Goal: Book appointment/travel/reservation

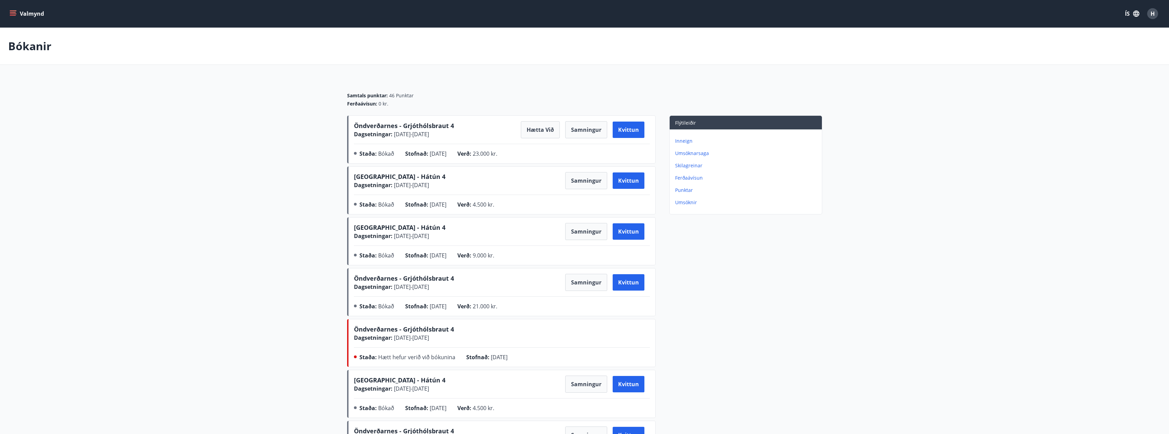
click at [17, 14] on button "Valmynd" at bounding box center [27, 14] width 39 height 12
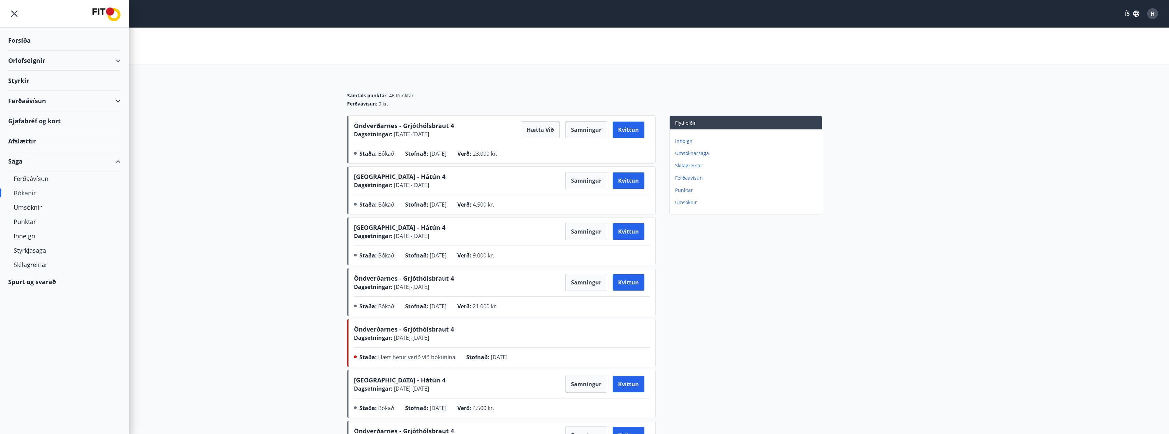
click at [44, 63] on div "Orlofseignir" at bounding box center [64, 60] width 112 height 20
click at [38, 78] on div "Framboð" at bounding box center [64, 78] width 101 height 14
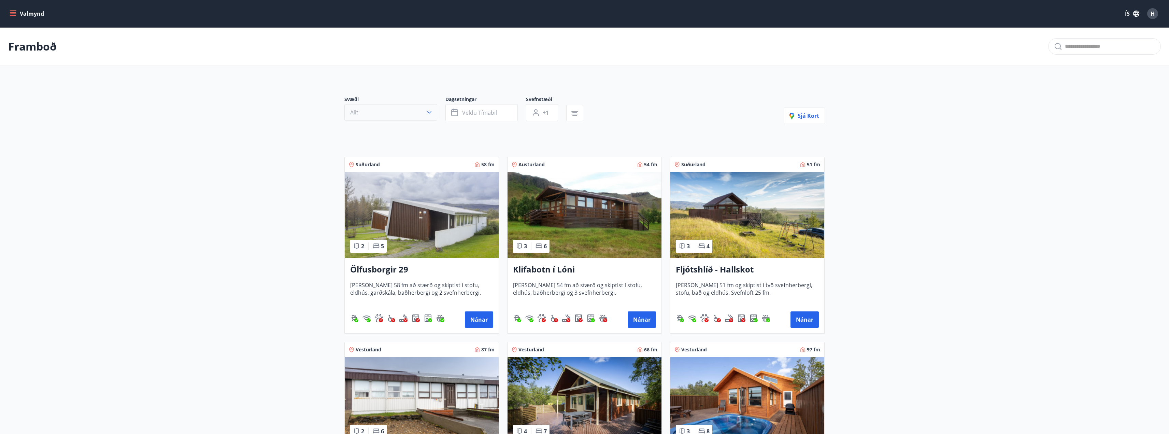
click at [409, 113] on button "Allt" at bounding box center [390, 112] width 93 height 16
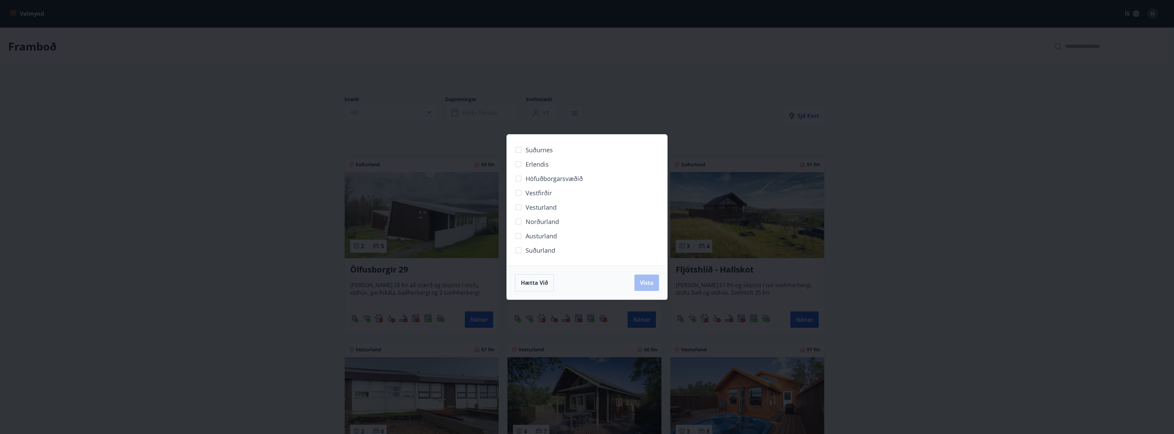
drag, startPoint x: 589, startPoint y: 180, endPoint x: 576, endPoint y: 183, distance: 13.8
click at [585, 183] on div "Höfuðborgarsvæðið" at bounding box center [587, 178] width 144 height 14
click at [567, 179] on span "Höfuðborgarsvæðið" at bounding box center [553, 178] width 57 height 9
click at [640, 281] on span "Vista" at bounding box center [647, 283] width 14 height 8
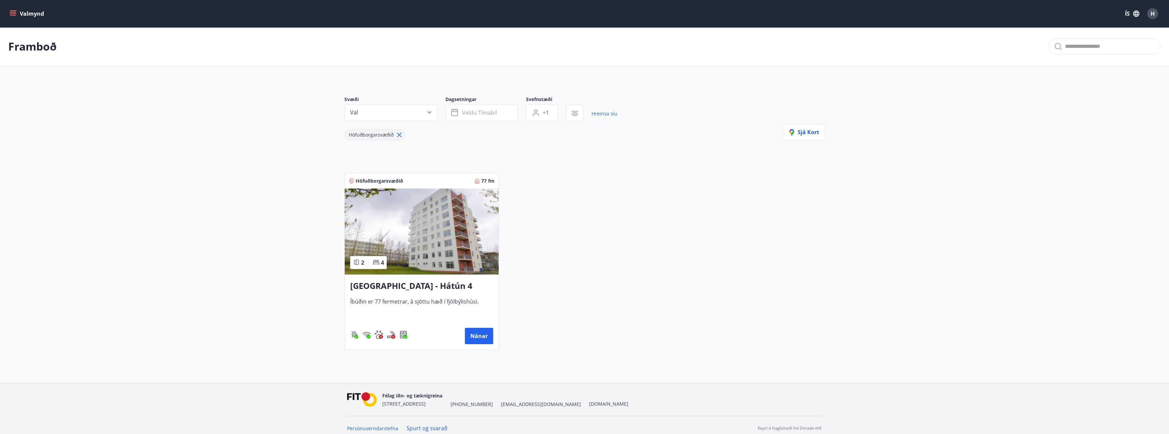
click at [444, 236] on img at bounding box center [422, 231] width 154 height 86
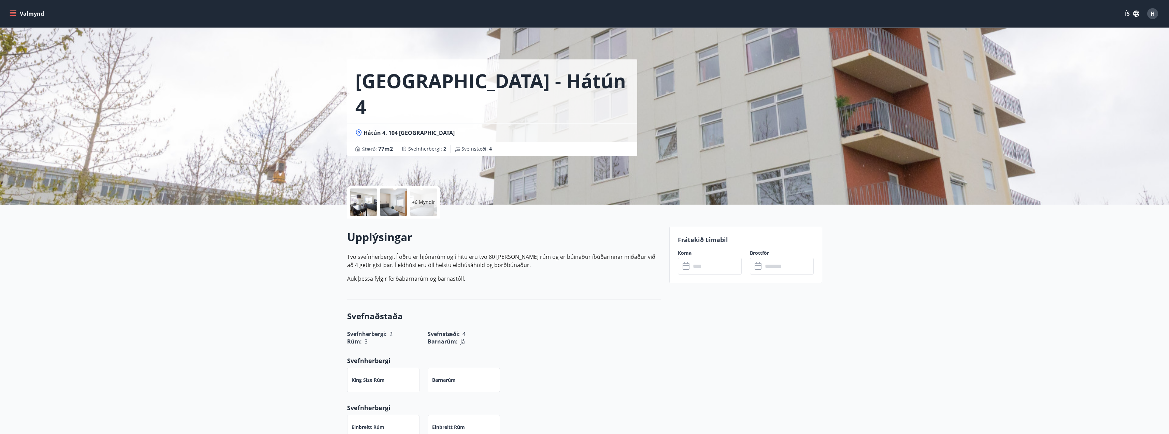
click at [708, 271] on input "text" at bounding box center [716, 266] width 51 height 17
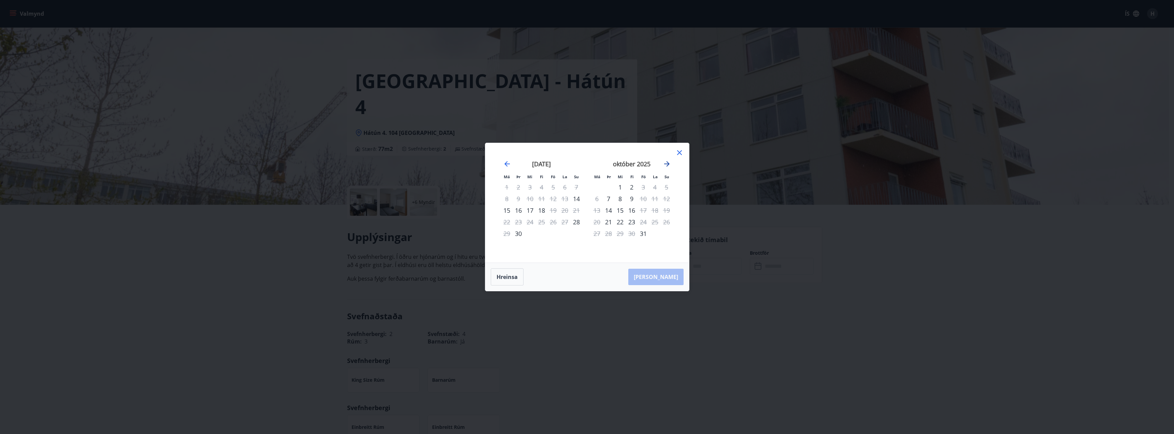
click at [668, 164] on icon "Move forward to switch to the next month." at bounding box center [666, 163] width 5 height 5
